Goal: Information Seeking & Learning: Learn about a topic

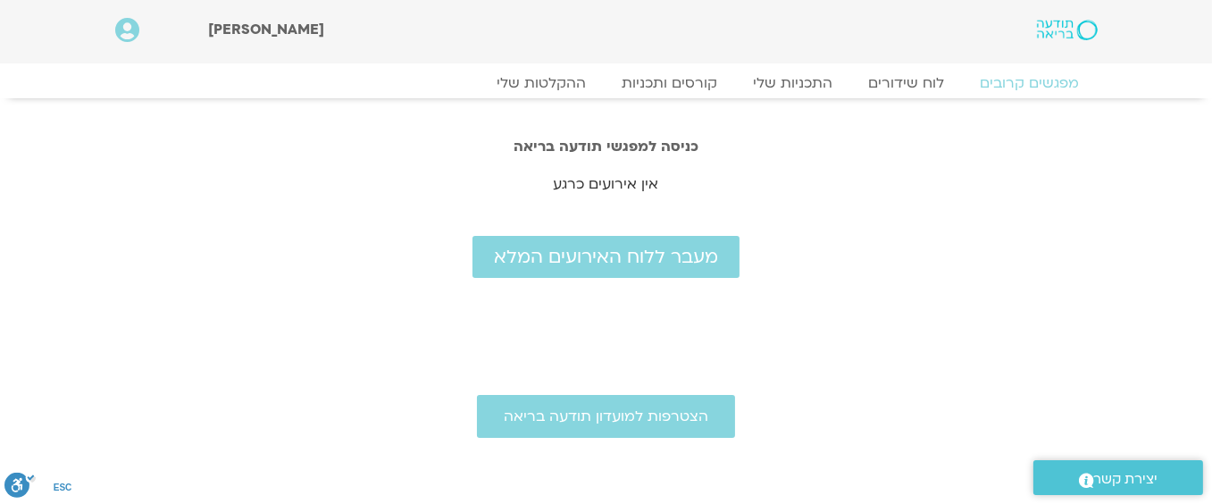
click at [125, 27] on icon at bounding box center [127, 30] width 24 height 25
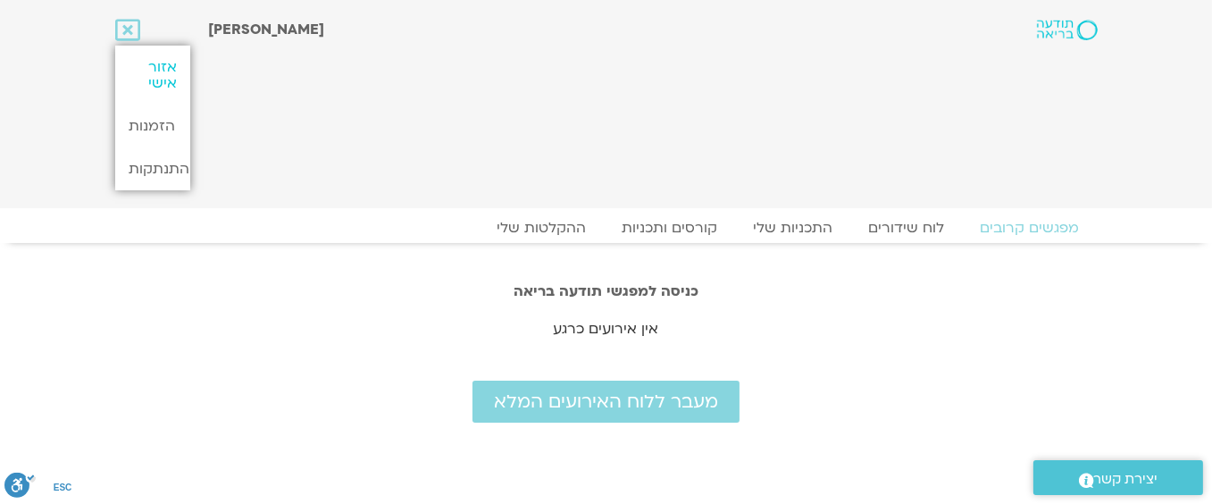
click at [160, 65] on link "אזור אישי" at bounding box center [152, 75] width 75 height 59
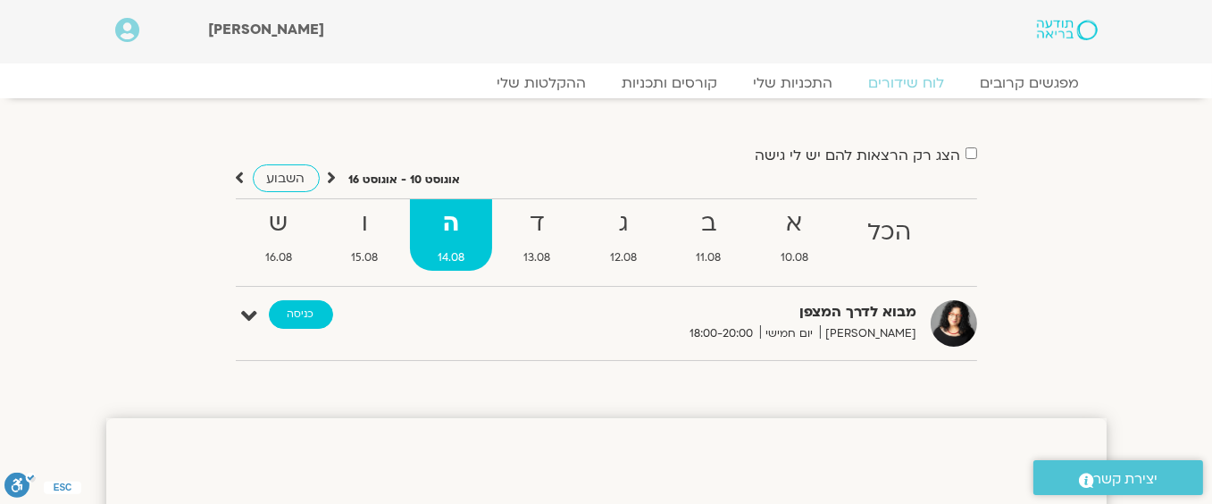
click at [295, 312] on link "כניסה" at bounding box center [301, 314] width 64 height 29
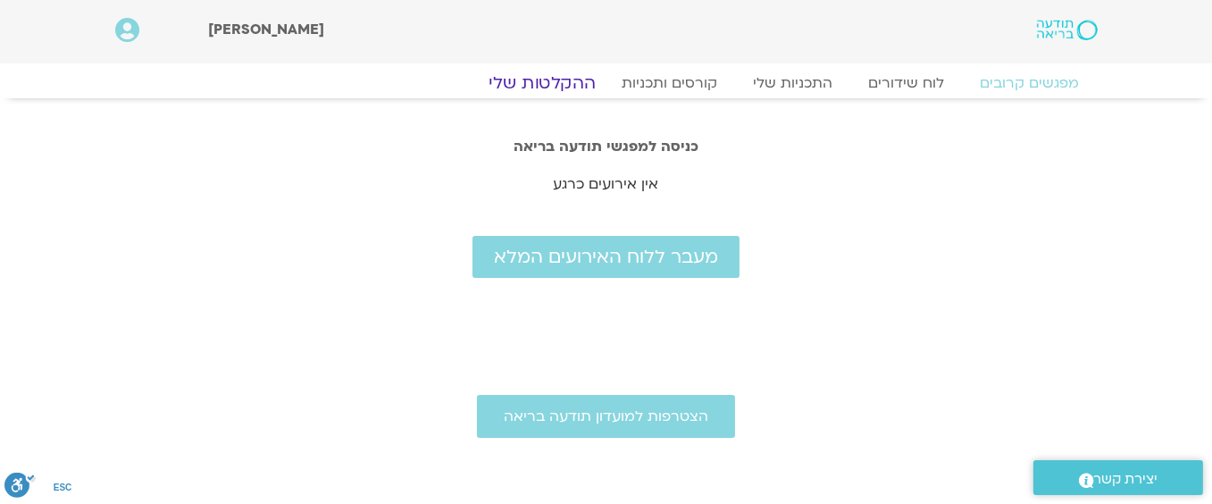
click at [542, 75] on link "ההקלטות שלי" at bounding box center [542, 82] width 150 height 21
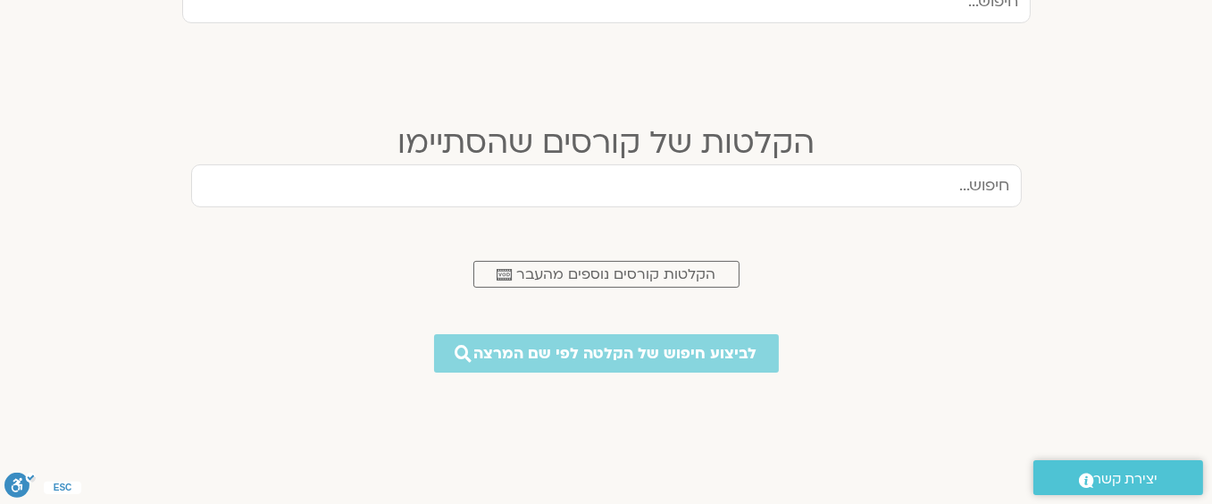
scroll to position [625, 0]
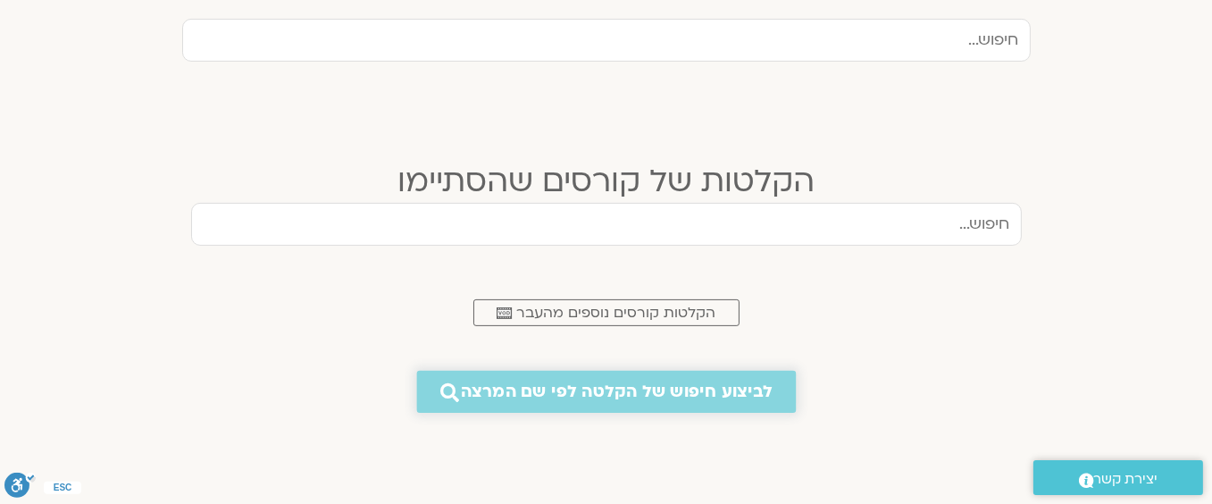
click at [594, 382] on span "לביצוע חיפוש של הקלטה לפי שם המרצה" at bounding box center [617, 391] width 312 height 19
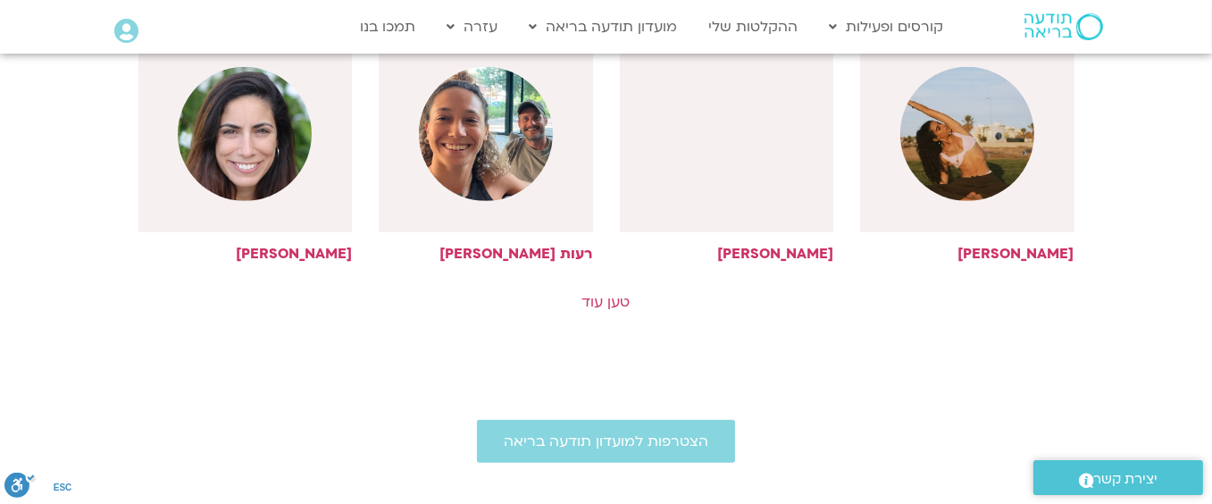
scroll to position [1072, 0]
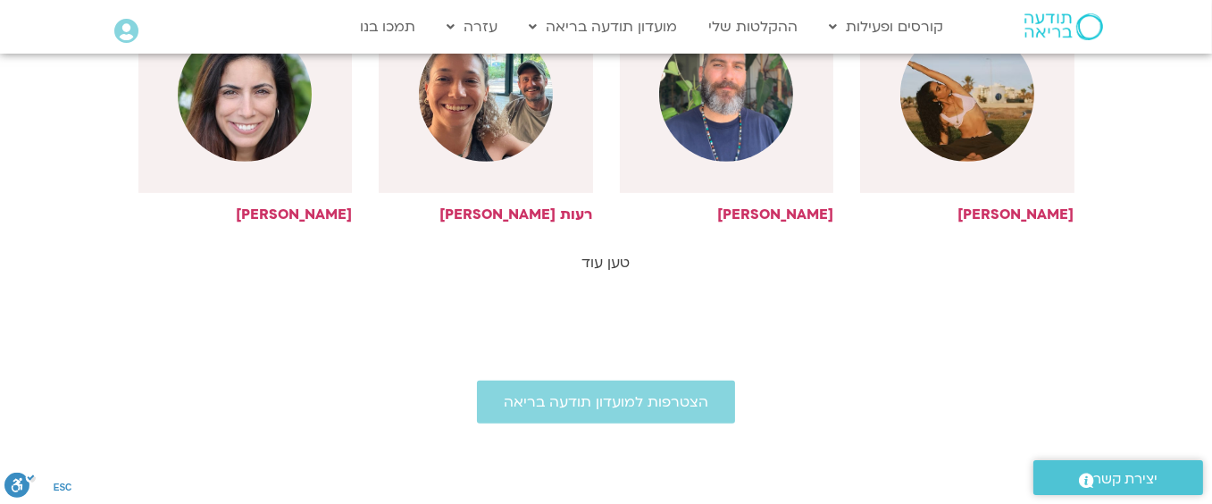
click at [607, 260] on link "טען עוד" at bounding box center [606, 263] width 48 height 20
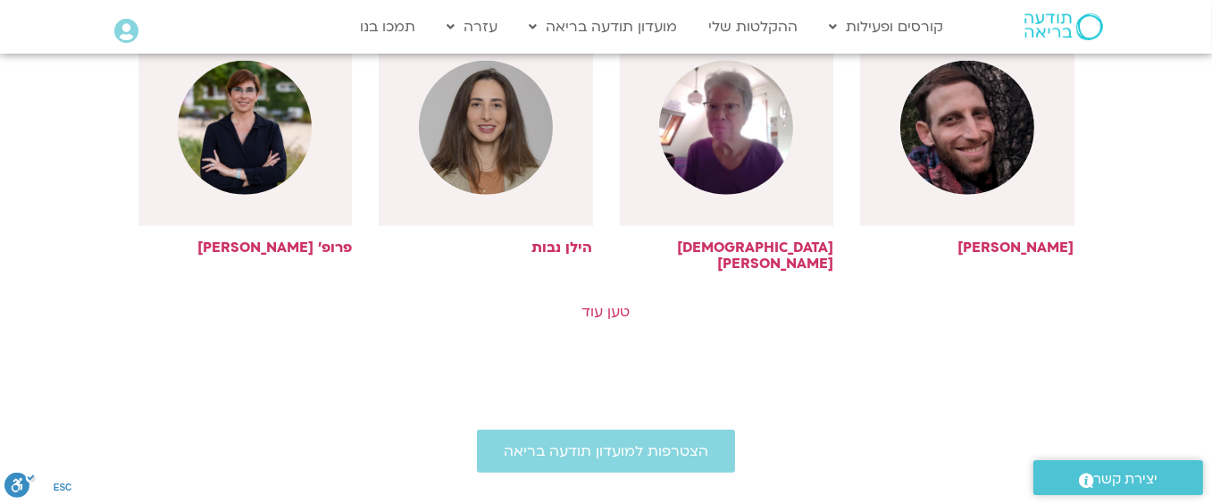
scroll to position [1876, 0]
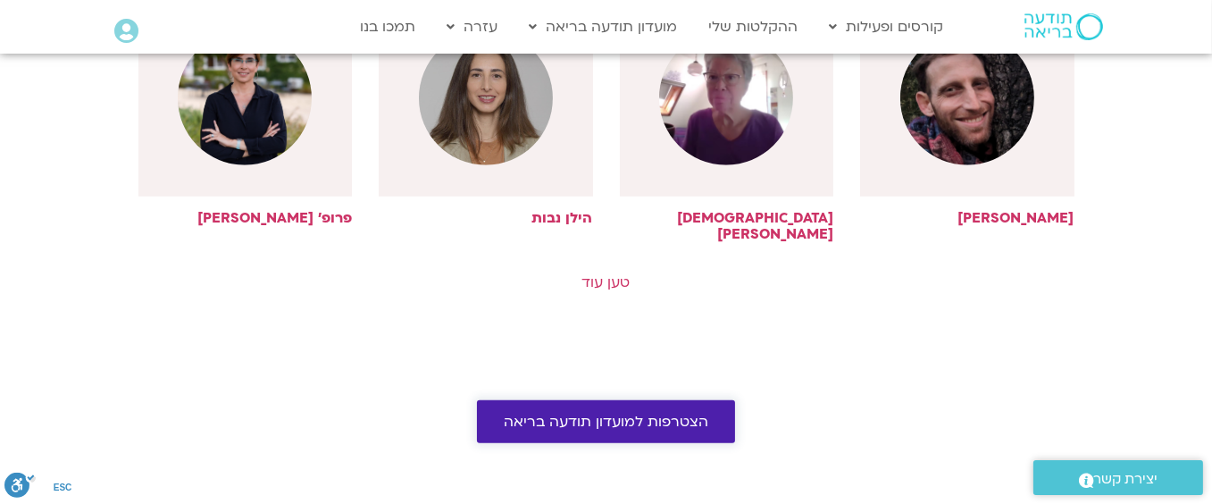
click at [637, 414] on span "הצטרפות למועדון תודעה בריאה" at bounding box center [606, 422] width 205 height 16
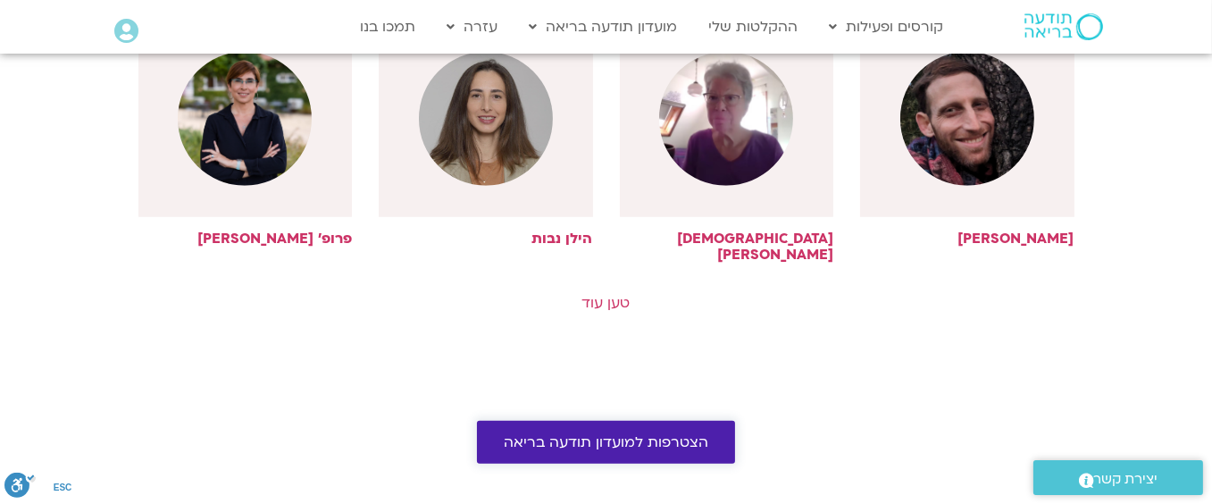
scroll to position [1965, 0]
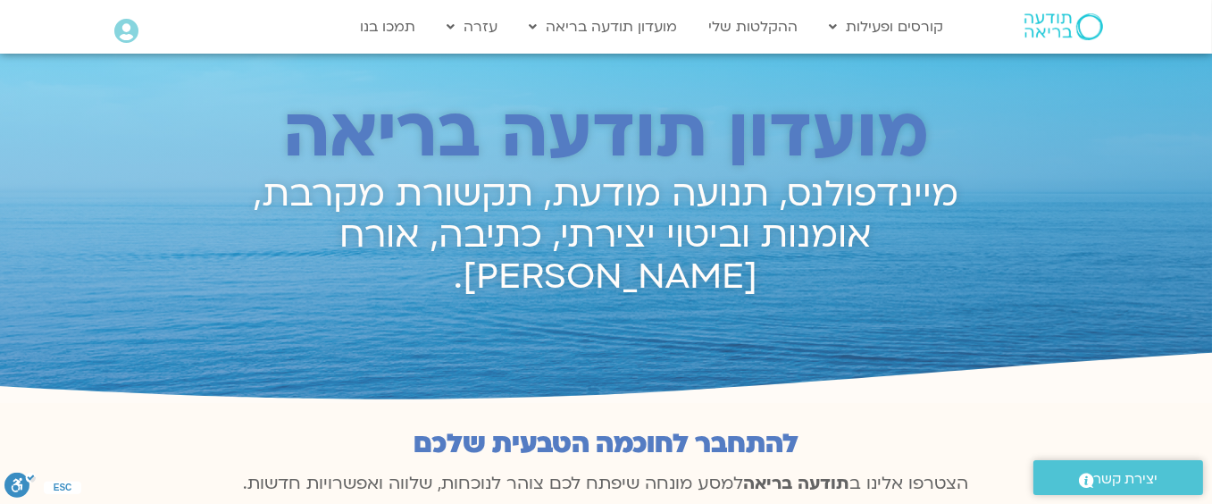
click at [124, 28] on icon at bounding box center [126, 31] width 24 height 25
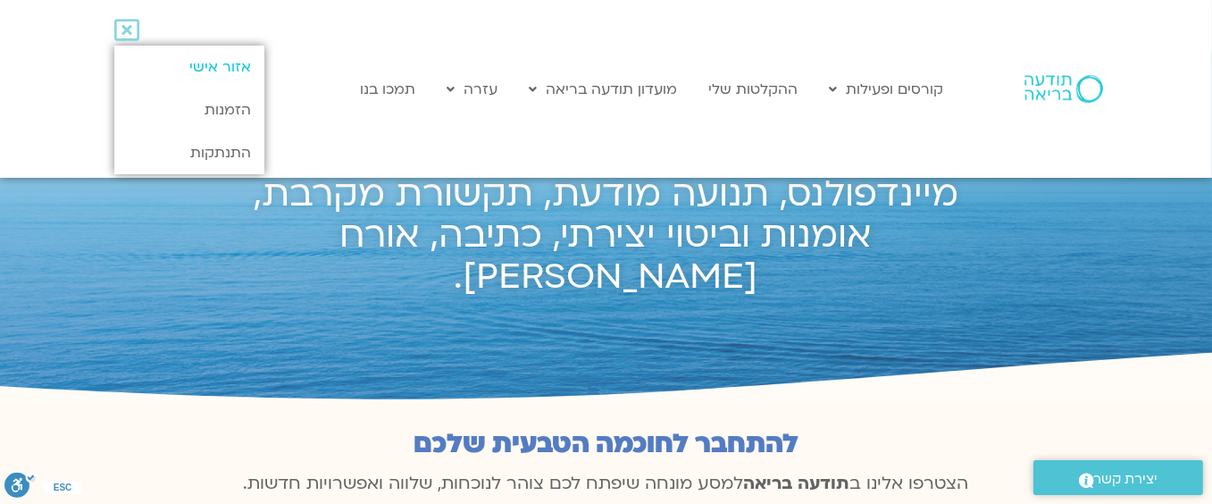
click at [216, 61] on link "אזור אישי" at bounding box center [188, 67] width 149 height 43
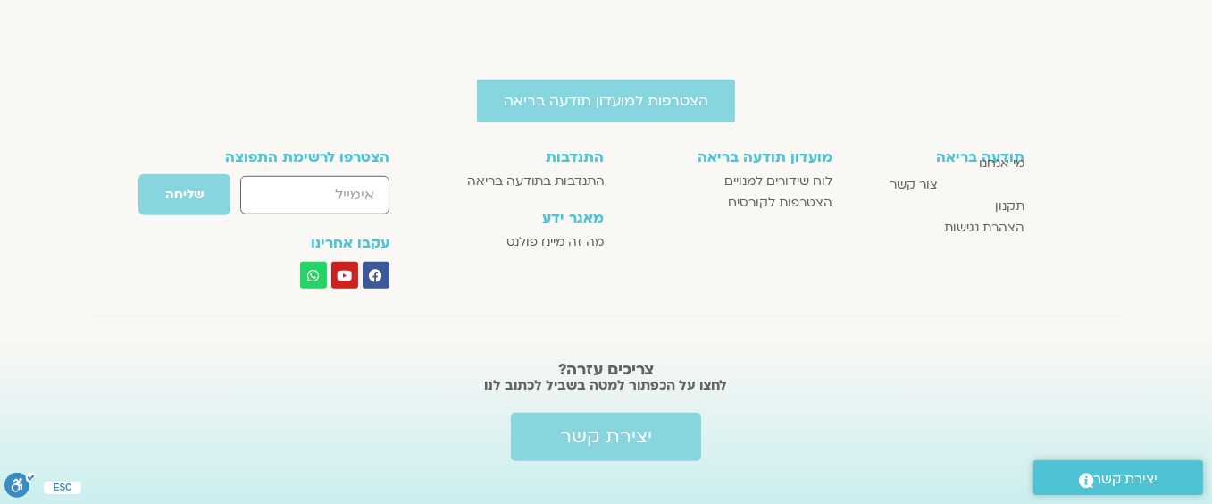
scroll to position [1858, 0]
